Goal: Information Seeking & Learning: Learn about a topic

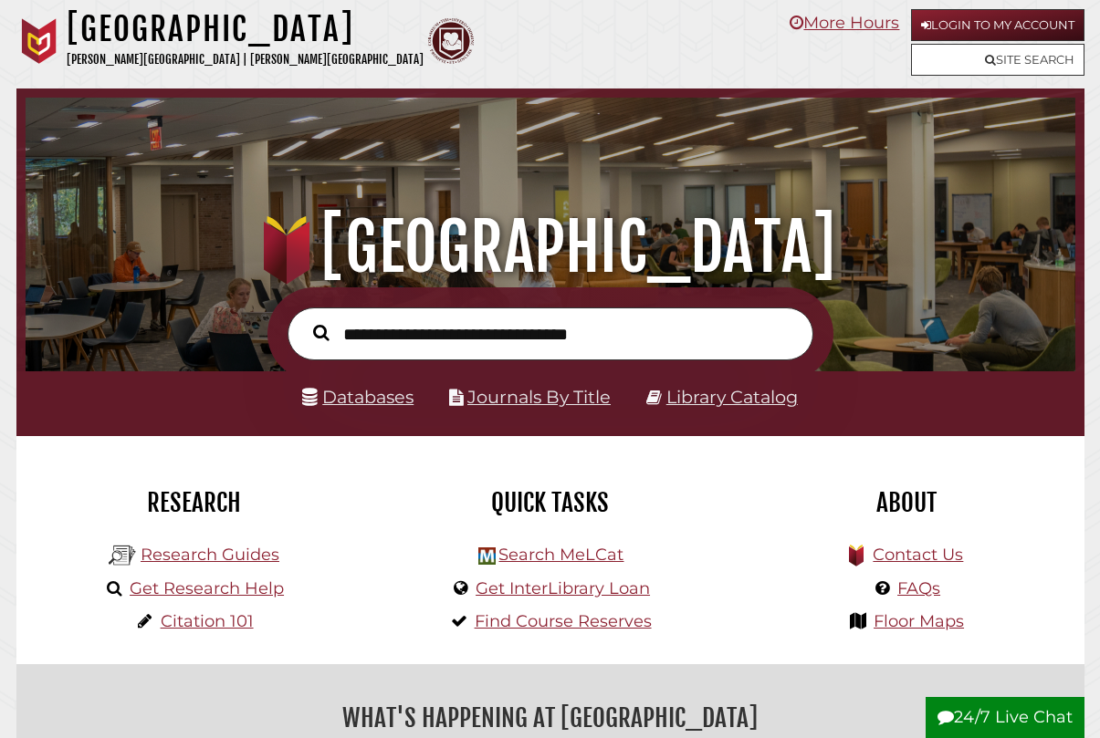
scroll to position [347, 1040]
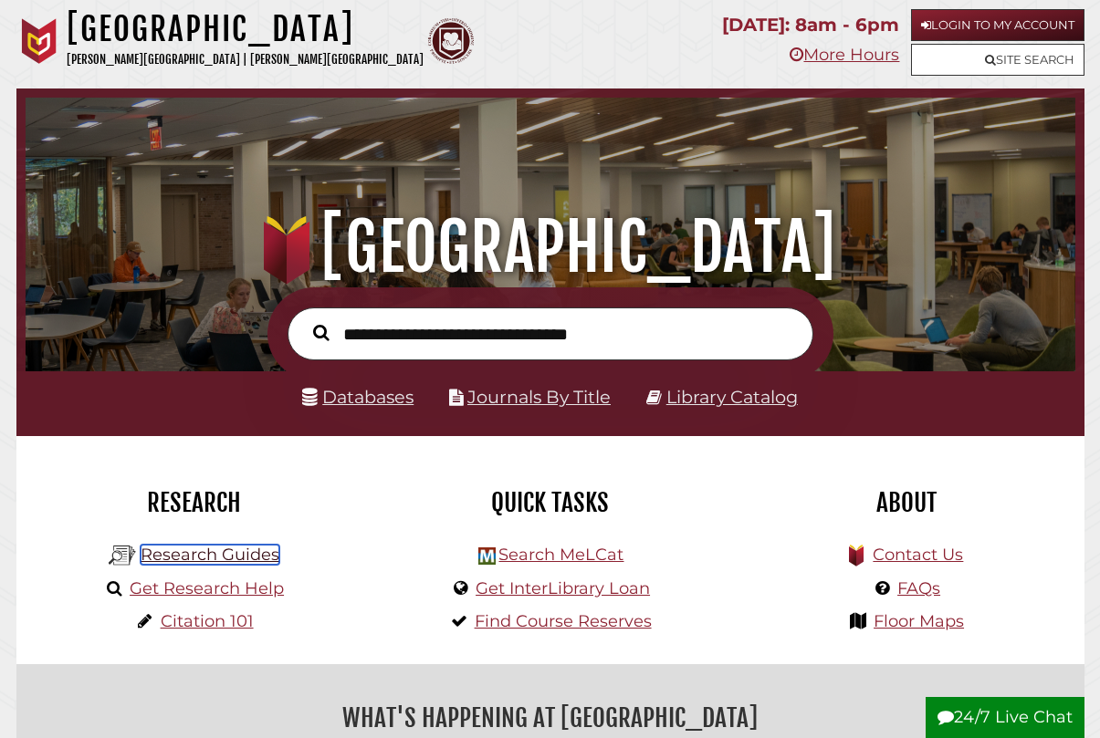
click at [211, 559] on link "Research Guides" at bounding box center [210, 555] width 139 height 20
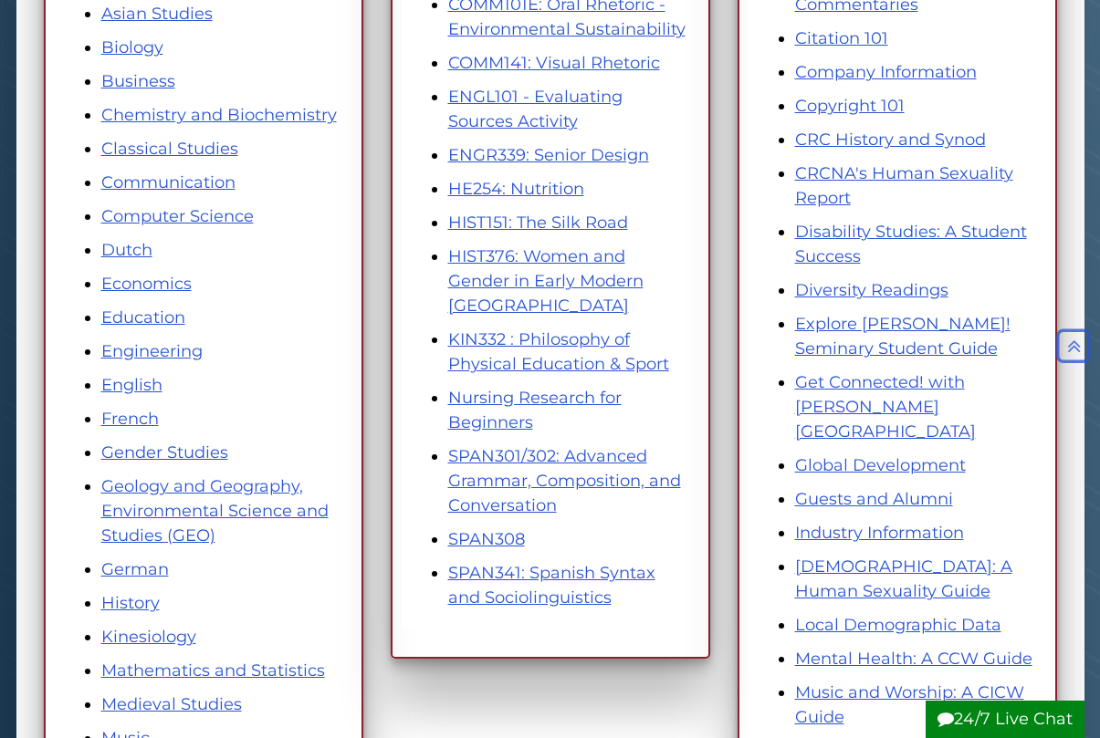
scroll to position [456, 0]
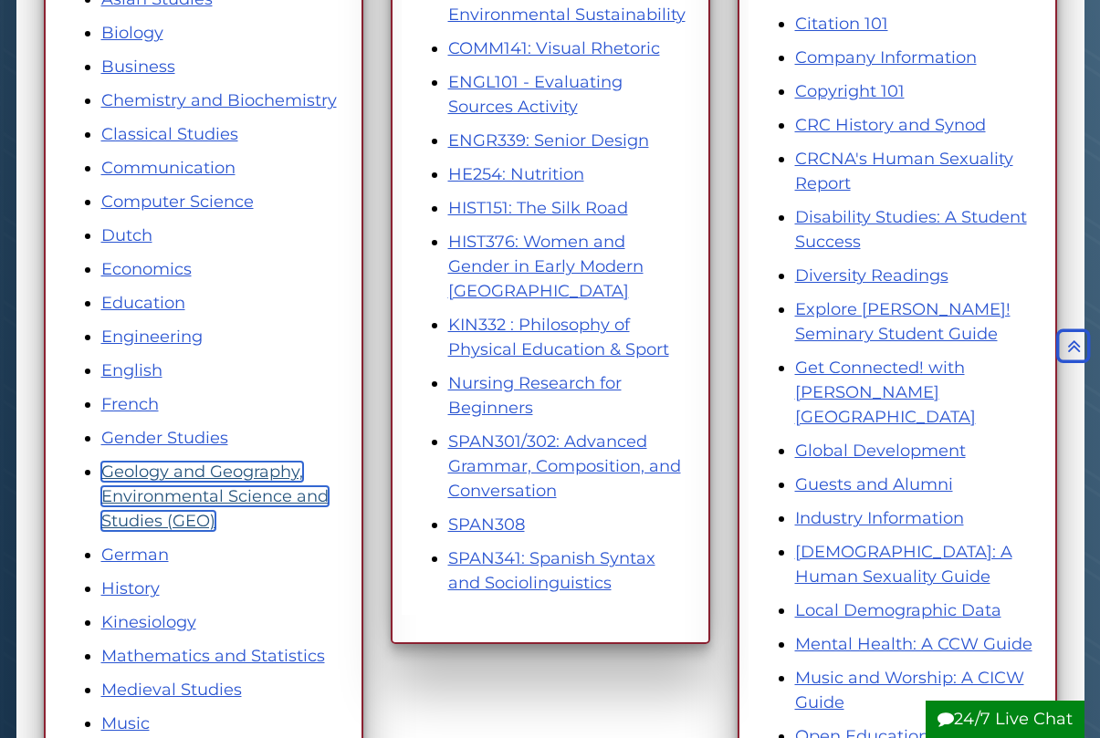
click at [175, 470] on link "Geology and Geography, Environmental Science and Studies (GEO)" at bounding box center [214, 496] width 227 height 69
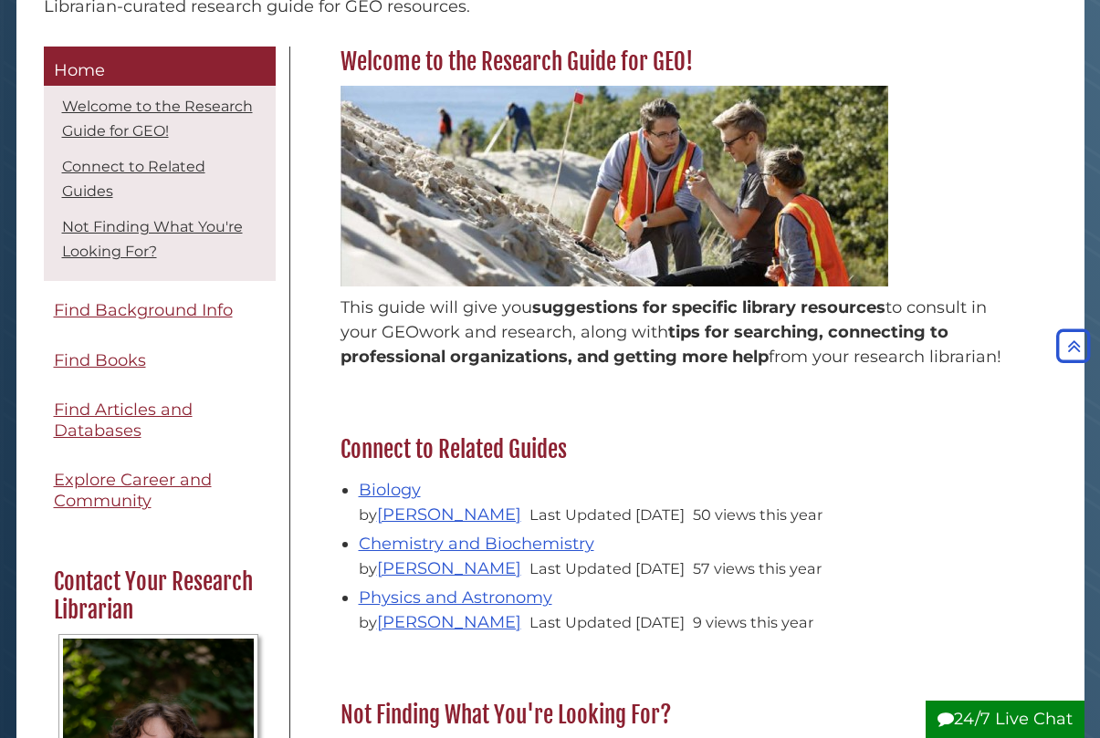
scroll to position [274, 0]
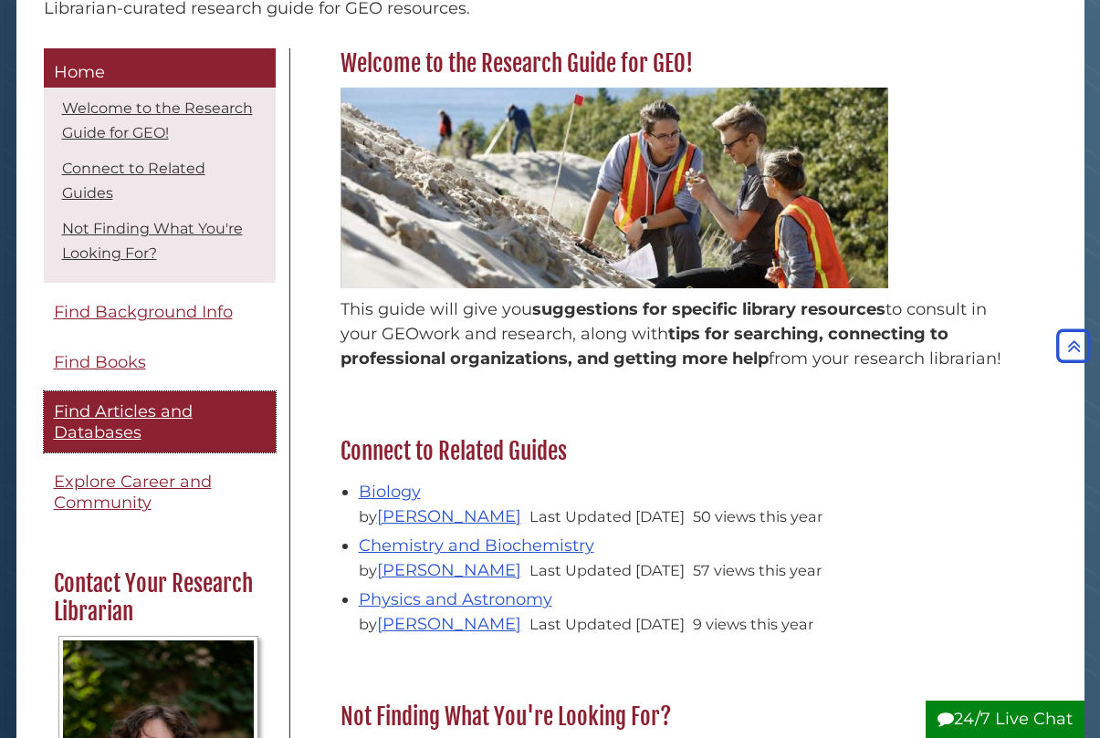
click at [85, 413] on span "Find Articles and Databases" at bounding box center [123, 422] width 139 height 41
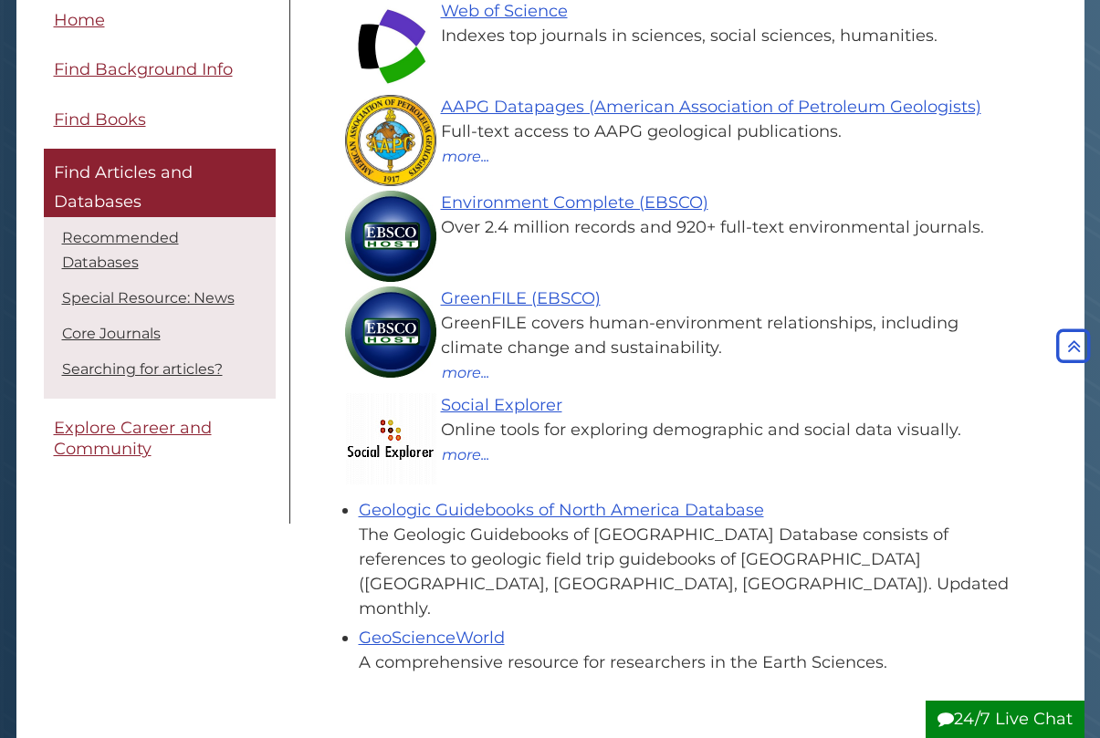
scroll to position [183, 0]
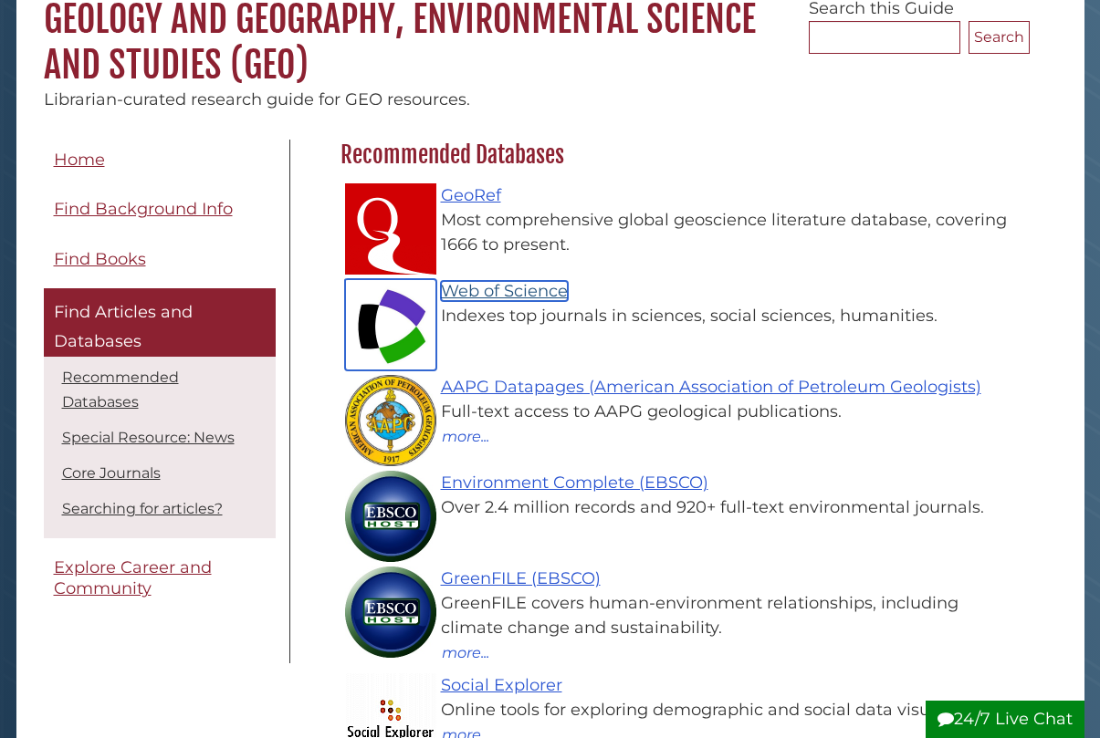
click at [475, 287] on link "Web of Science" at bounding box center [504, 291] width 127 height 20
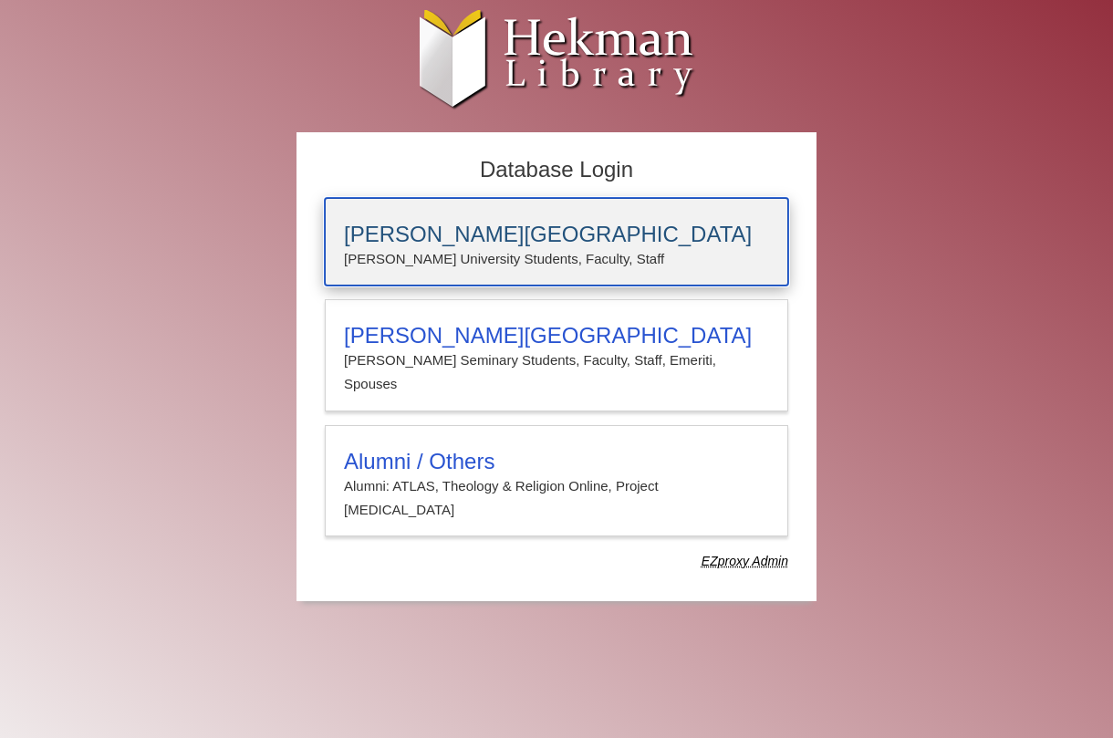
click at [477, 243] on h3 "[PERSON_NAME][GEOGRAPHIC_DATA]" at bounding box center [556, 235] width 425 height 26
click at [455, 235] on h3 "[PERSON_NAME][GEOGRAPHIC_DATA]" at bounding box center [556, 235] width 425 height 26
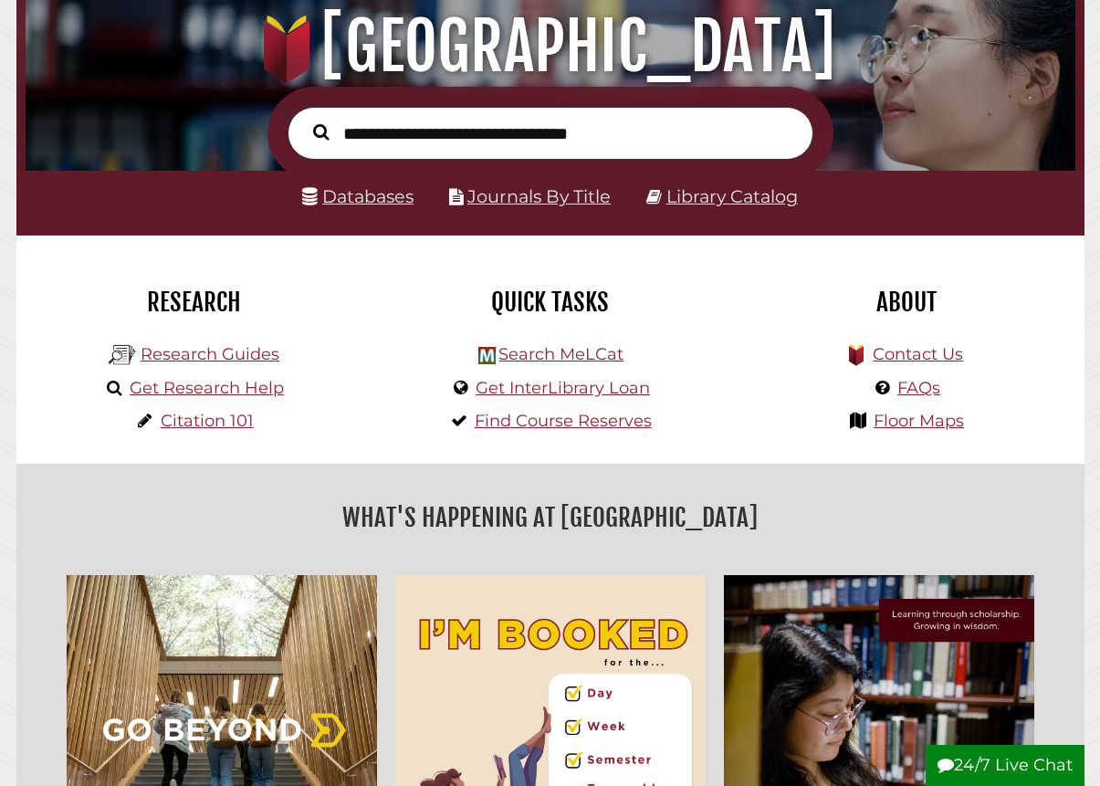
scroll to position [194, 0]
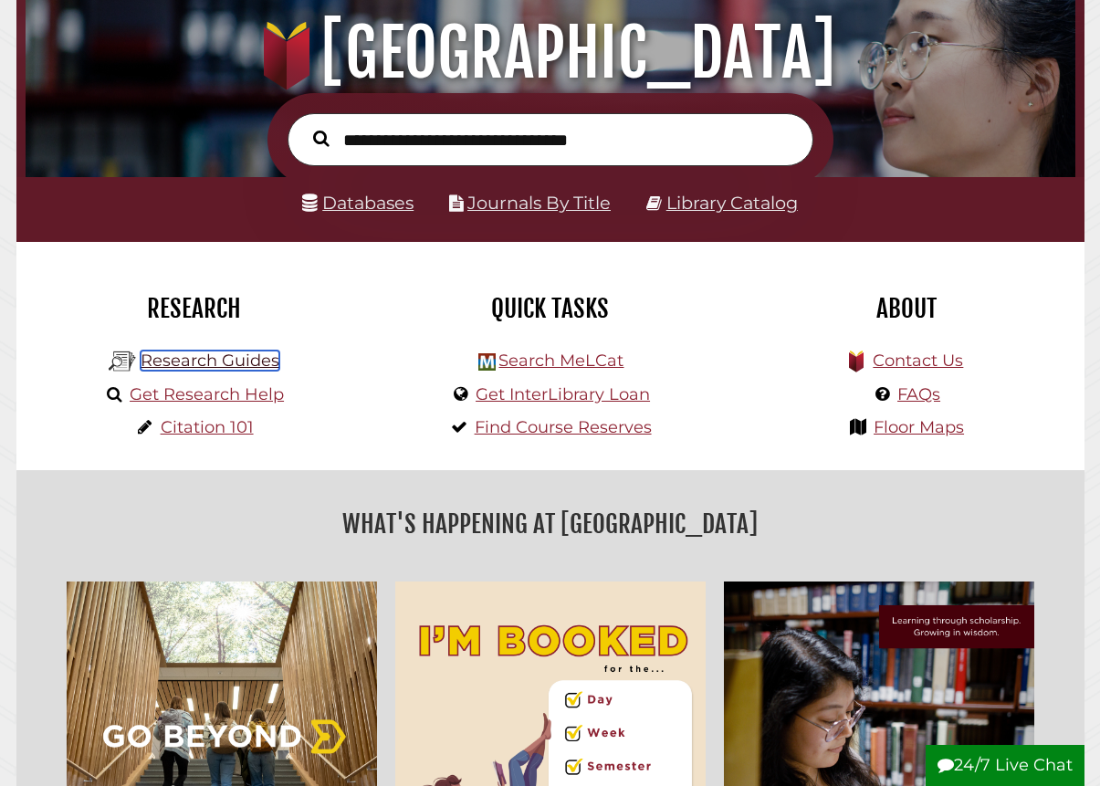
click at [183, 365] on link "Research Guides" at bounding box center [210, 360] width 139 height 20
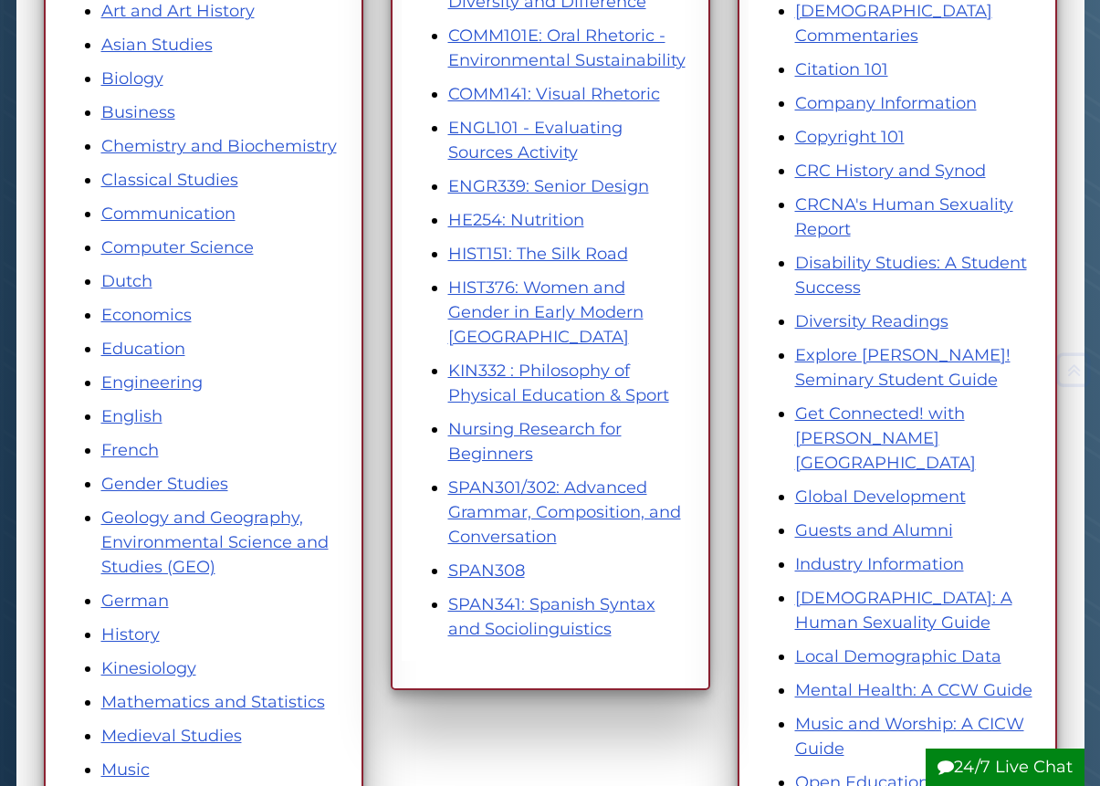
scroll to position [548, 0]
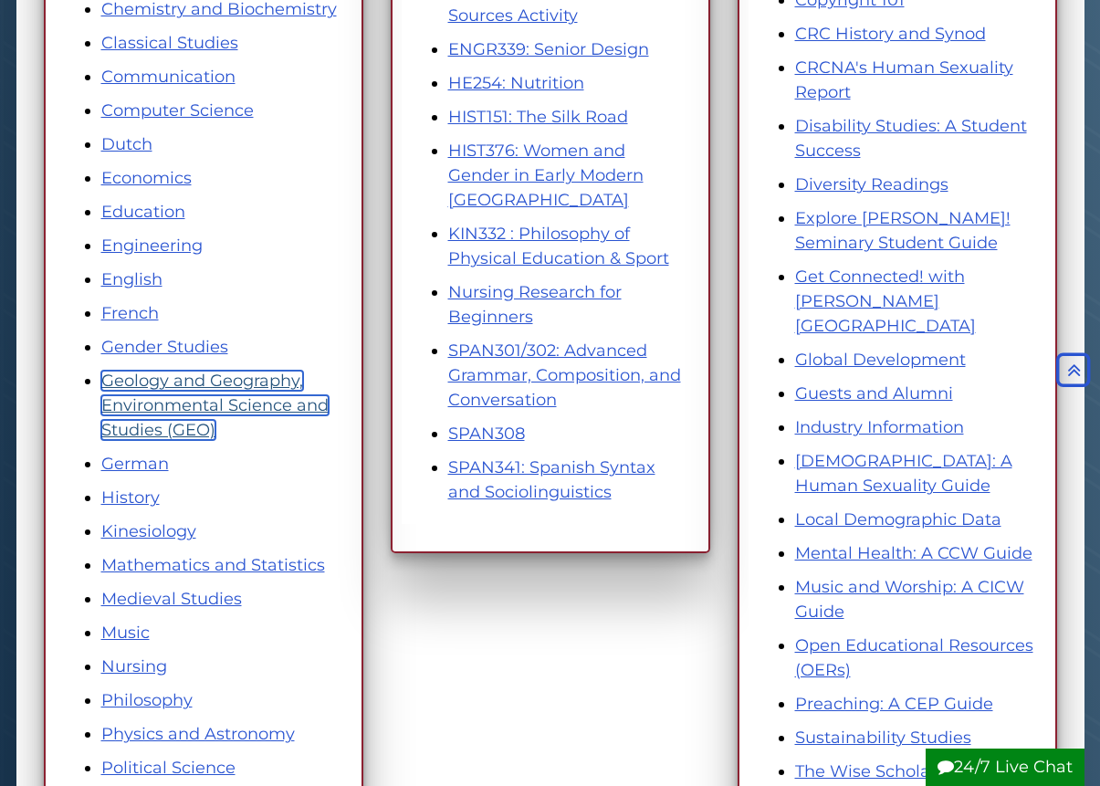
click at [152, 384] on link "Geology and Geography, Environmental Science and Studies (GEO)" at bounding box center [214, 405] width 227 height 69
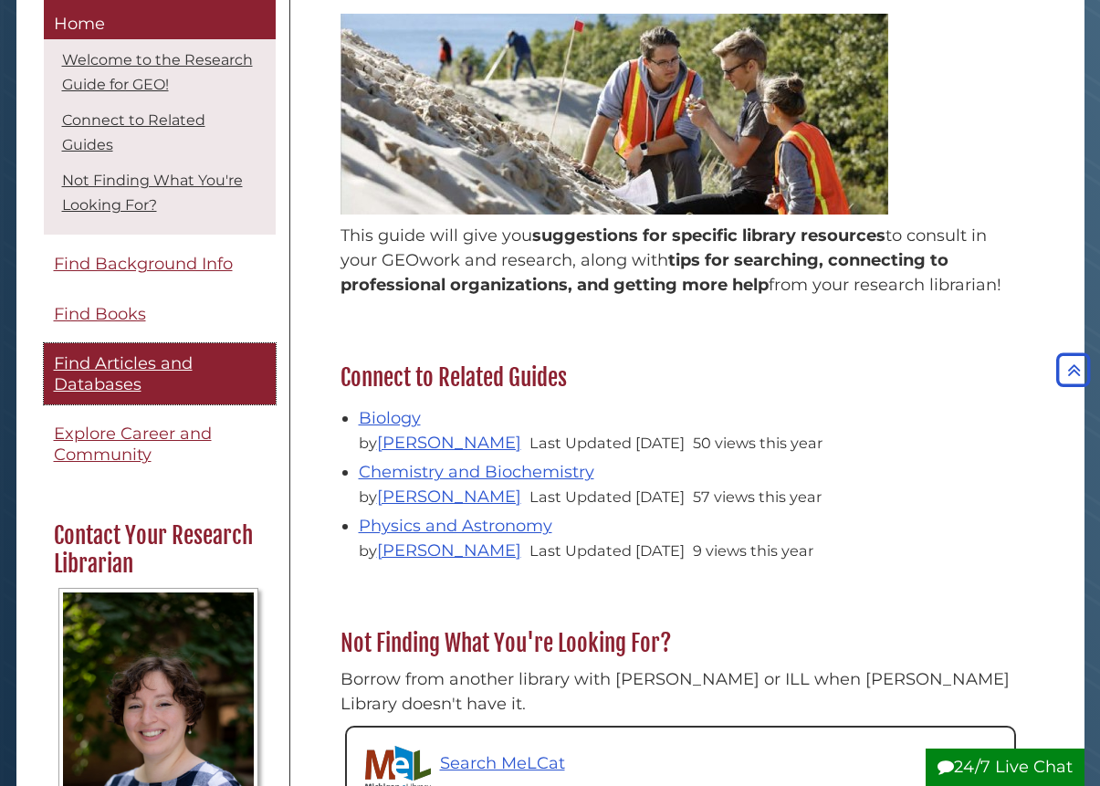
click at [105, 363] on span "Find Articles and Databases" at bounding box center [123, 374] width 139 height 41
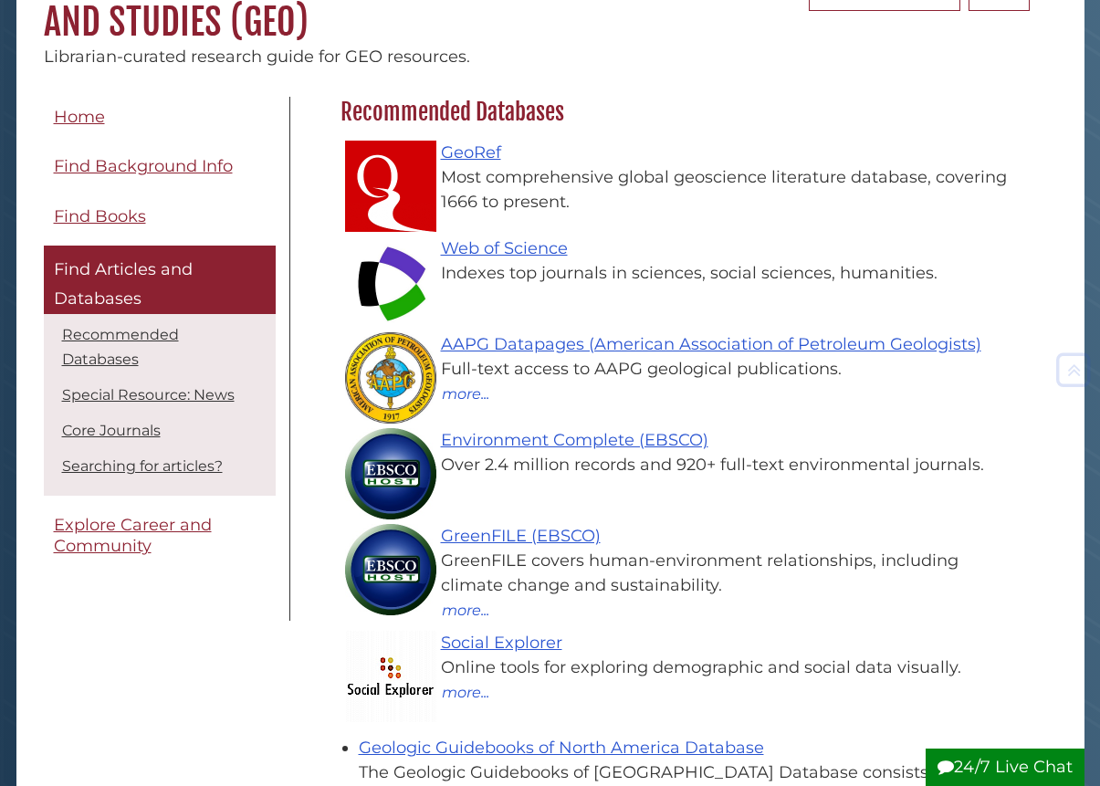
scroll to position [256, 0]
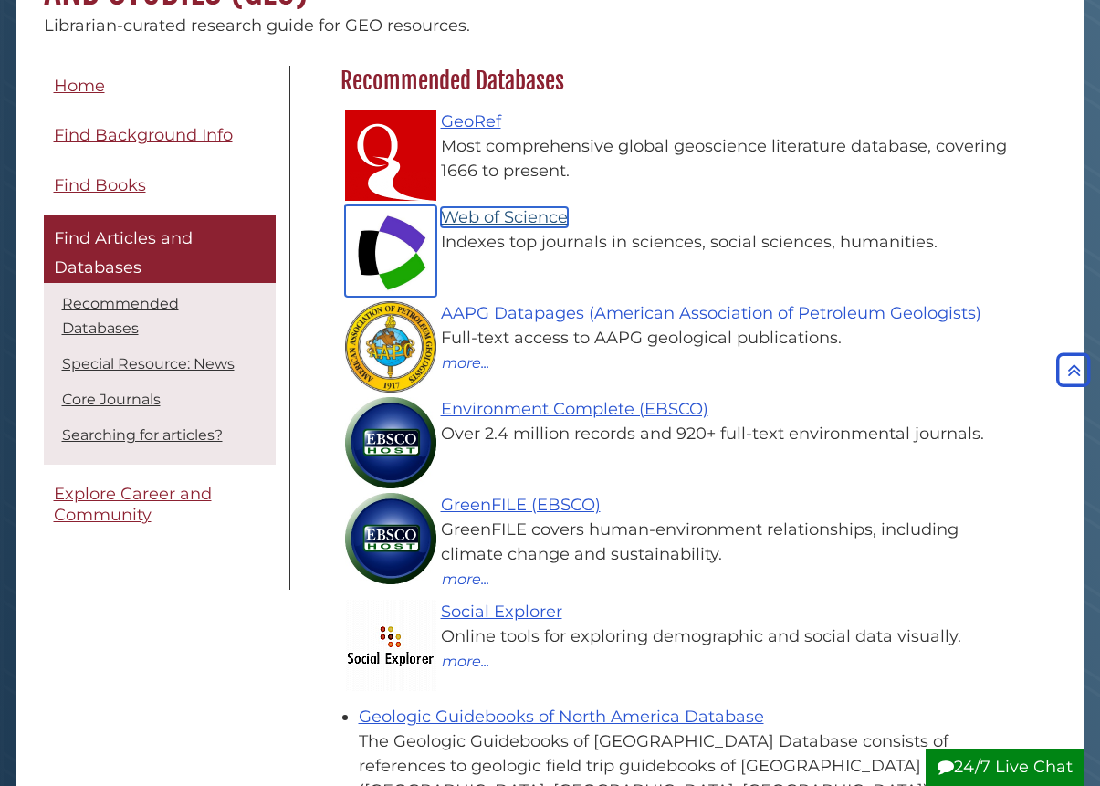
click at [504, 217] on link "Web of Science" at bounding box center [504, 217] width 127 height 20
